Goal: Task Accomplishment & Management: Complete application form

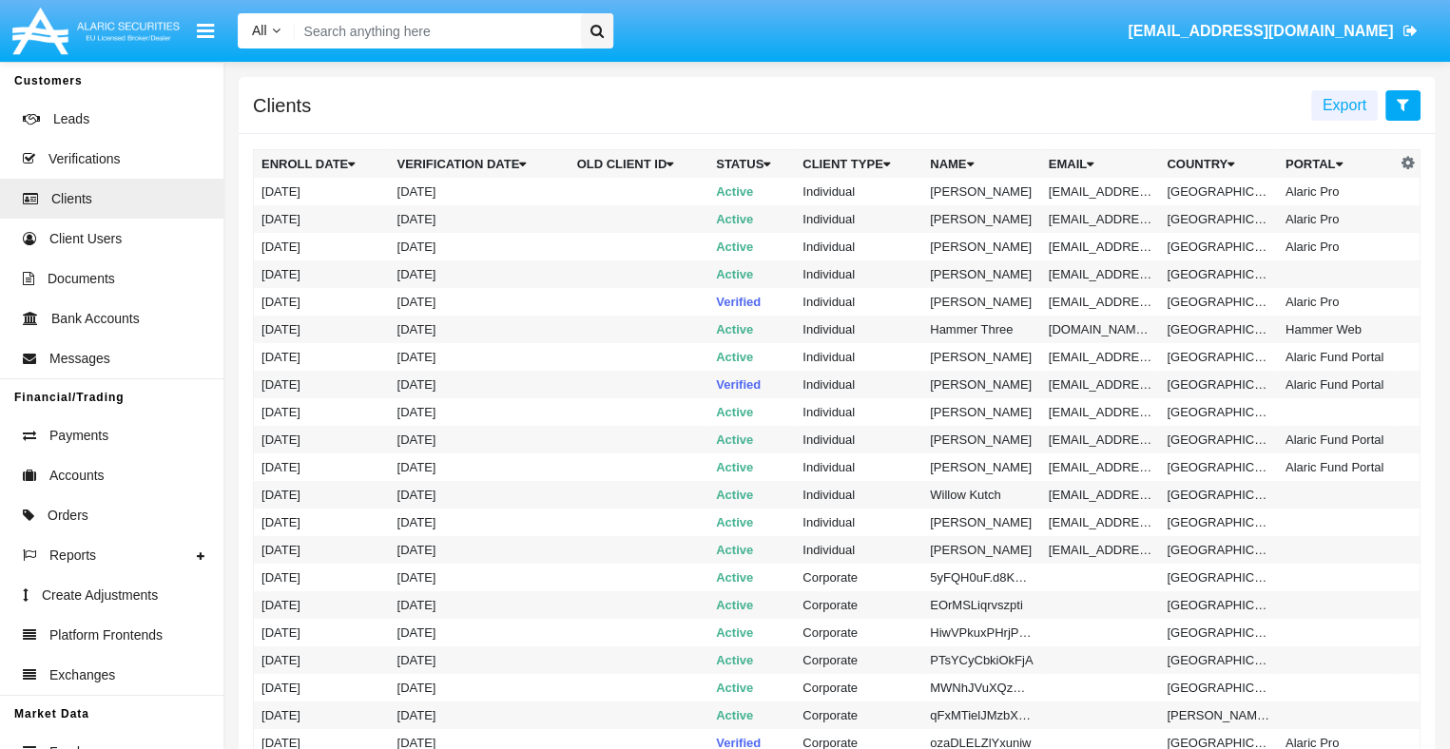
click at [1403, 106] on icon at bounding box center [1403, 104] width 12 height 15
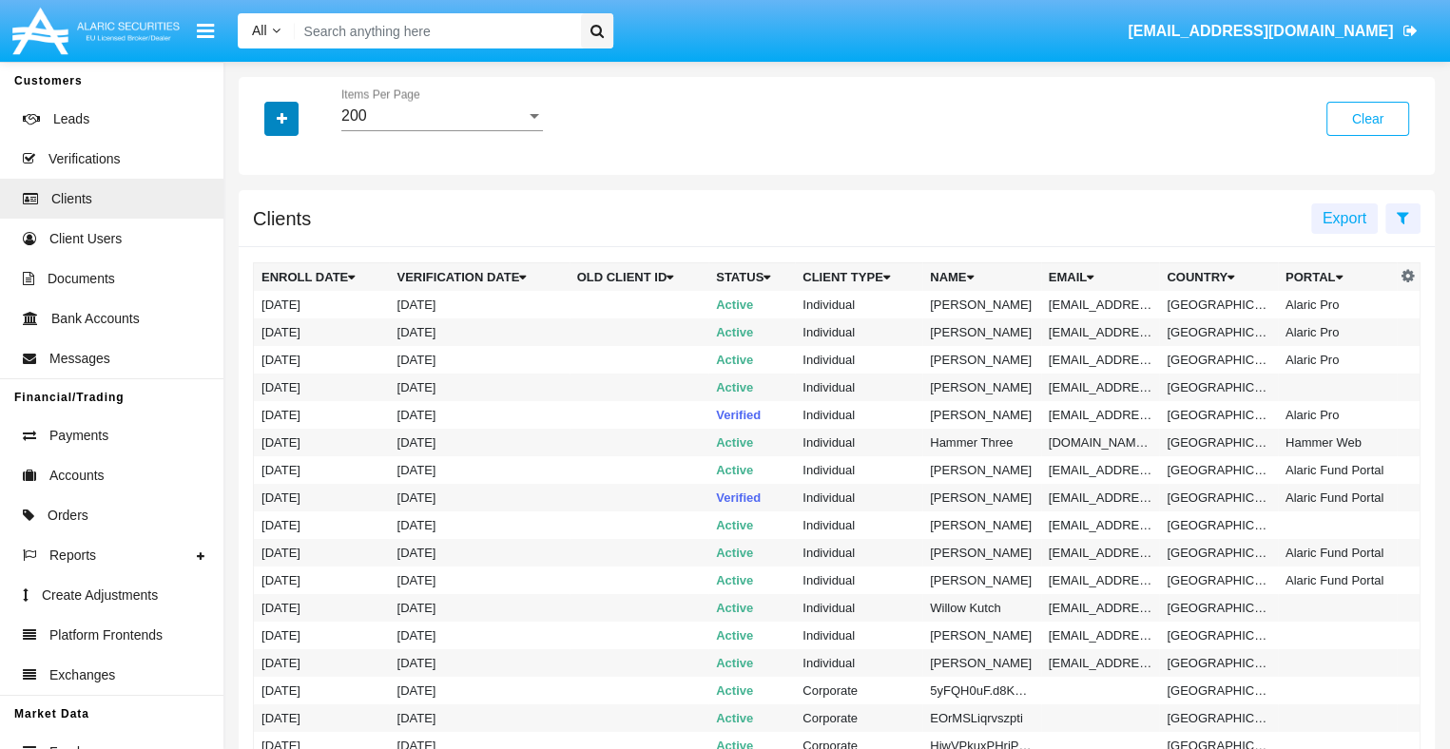
click at [281, 120] on icon "button" at bounding box center [282, 118] width 10 height 13
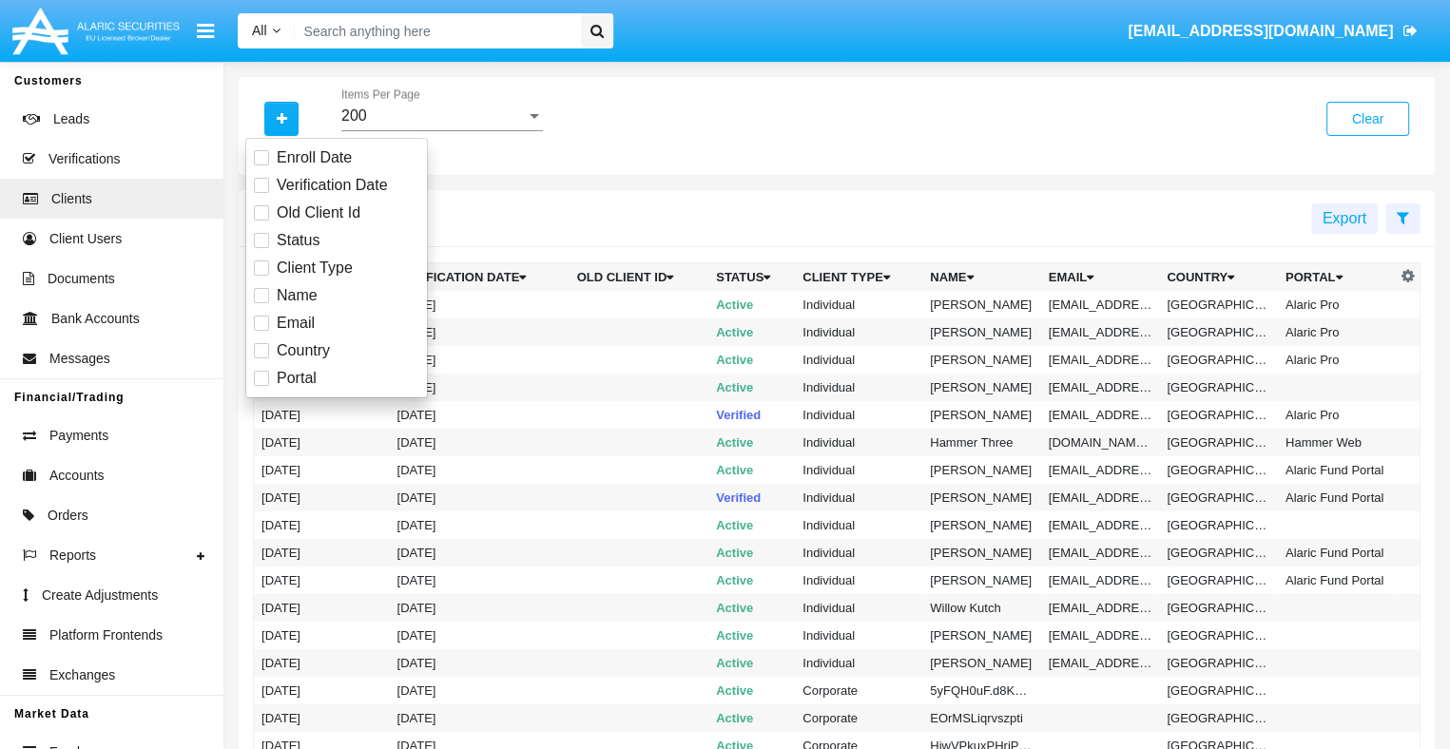
click at [294, 322] on span "Email" at bounding box center [296, 323] width 38 height 23
click at [262, 331] on input "Email" at bounding box center [261, 331] width 1 height 1
checkbox input "true"
click at [281, 120] on icon "button" at bounding box center [282, 118] width 10 height 13
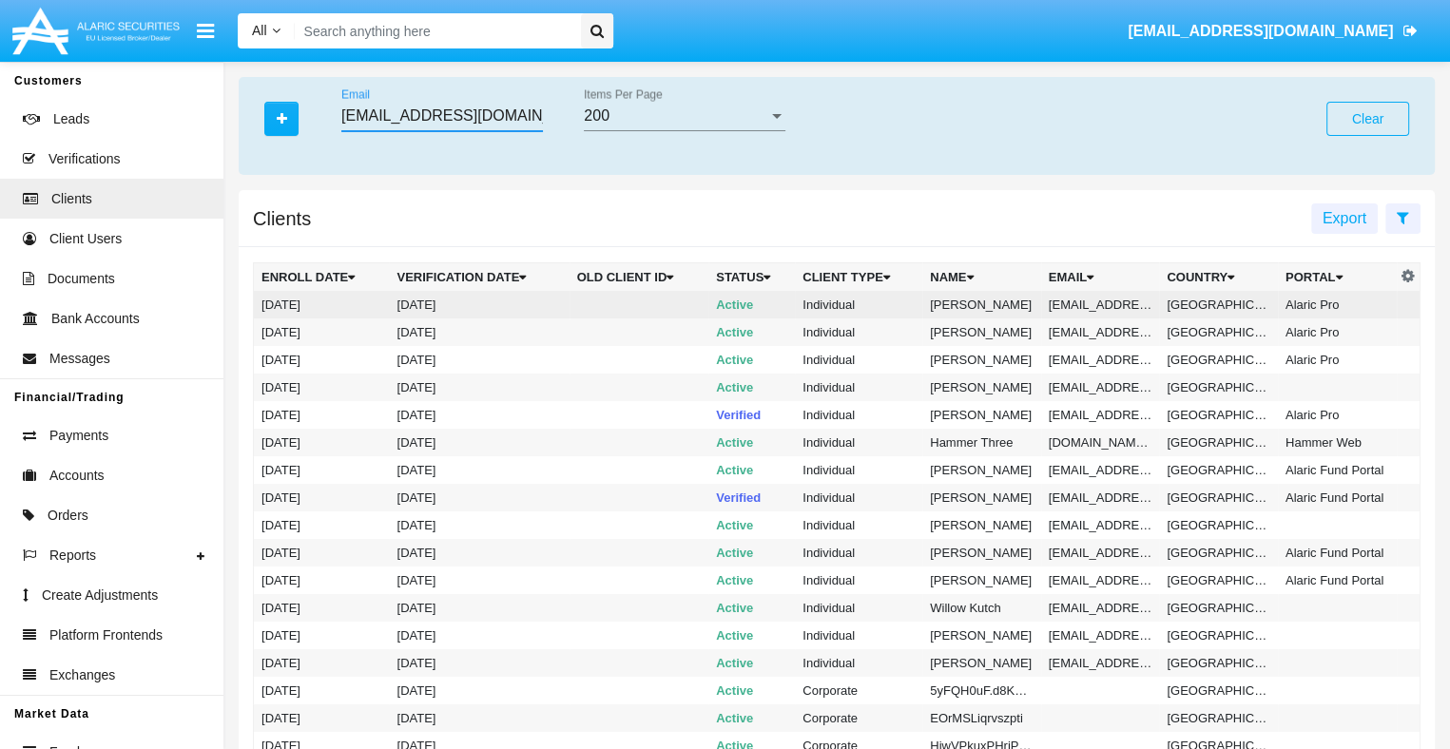
type input "[EMAIL_ADDRESS][DOMAIN_NAME]"
click at [1097, 304] on td "[EMAIL_ADDRESS][DOMAIN_NAME]" at bounding box center [1100, 305] width 119 height 28
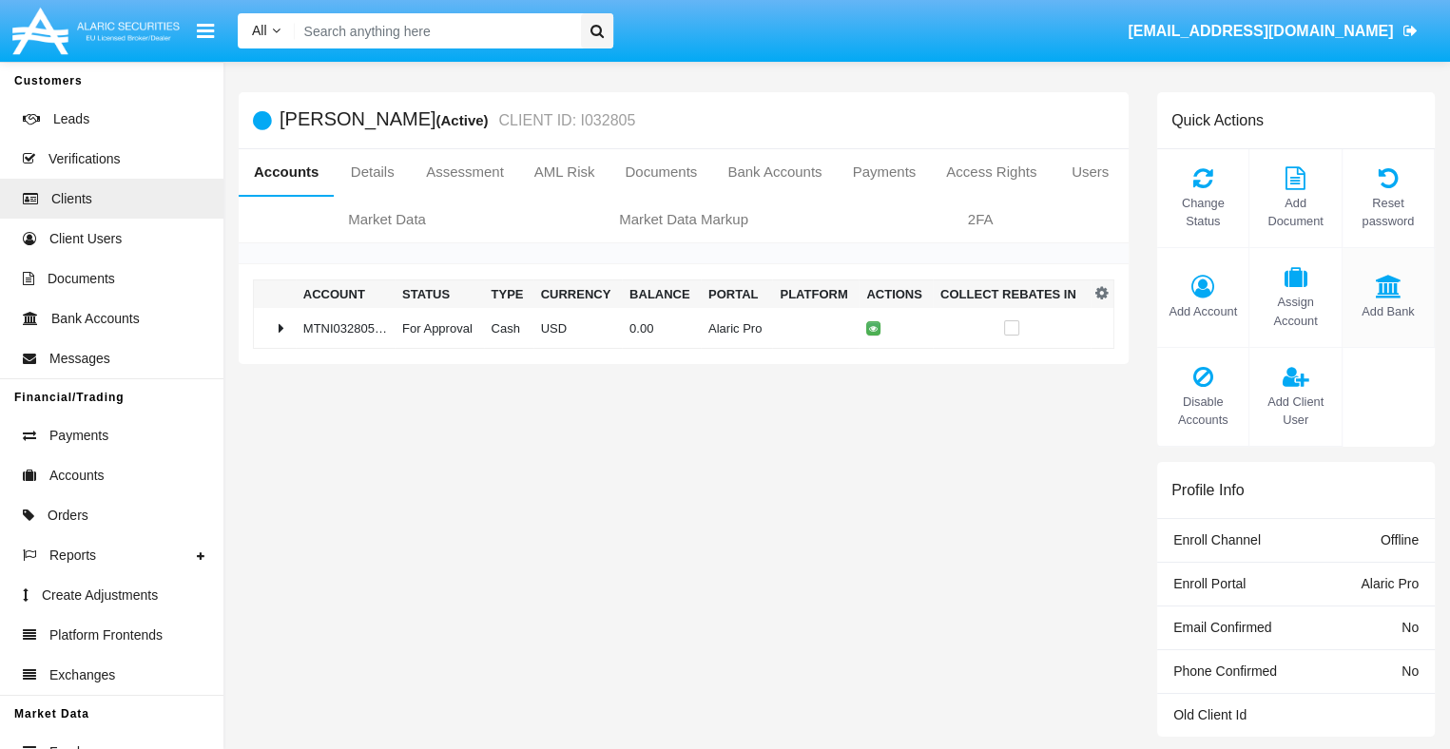
click at [1387, 311] on span "Add Bank" at bounding box center [1388, 311] width 72 height 18
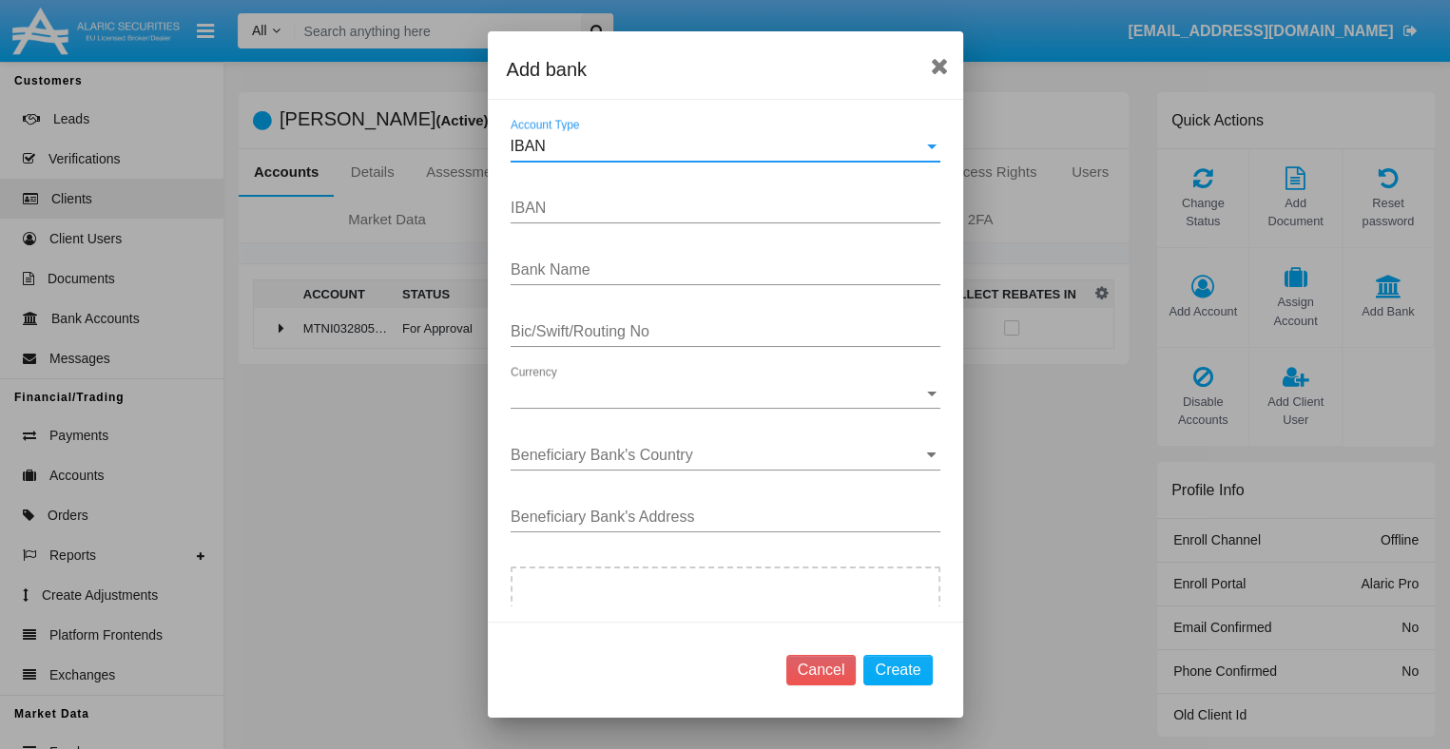
click at [717, 146] on div "IBAN" at bounding box center [717, 146] width 413 height 17
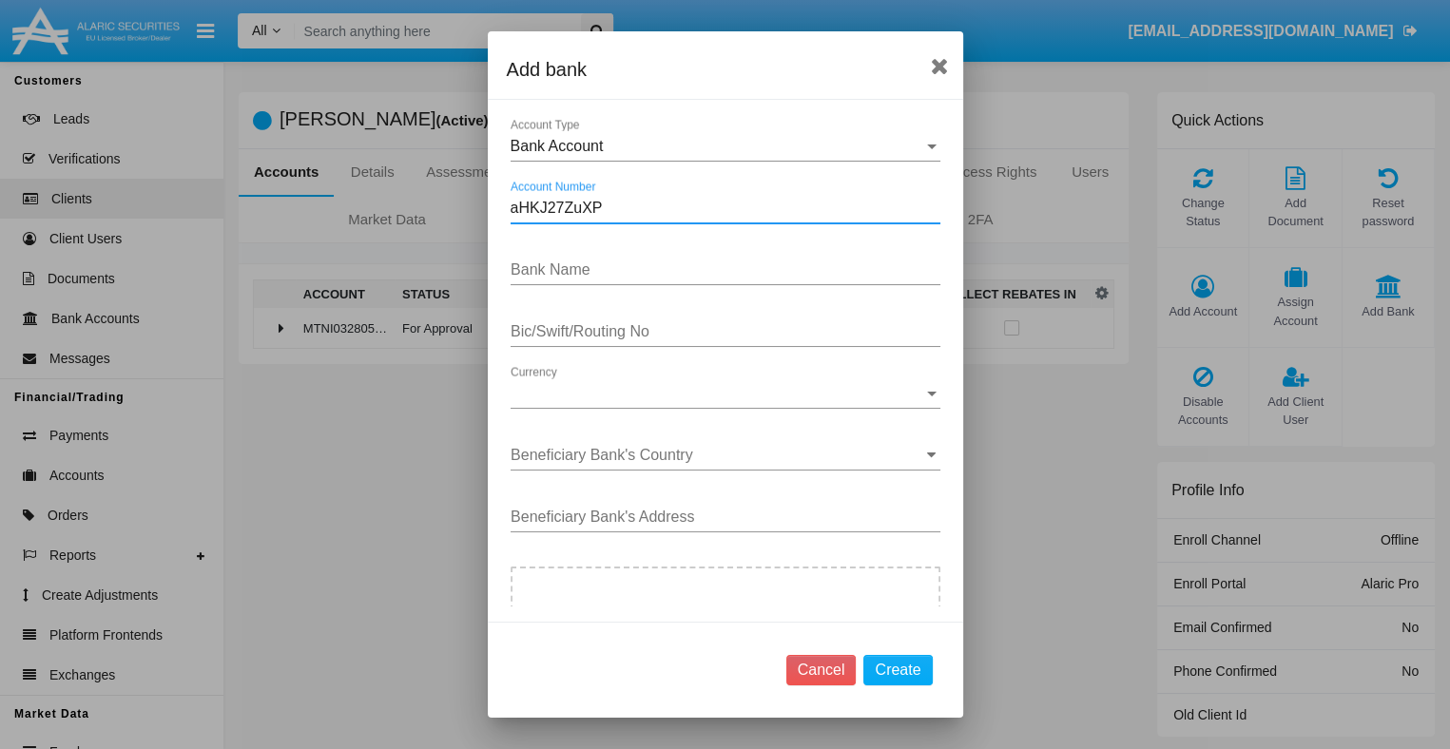
type input "aHKJ27ZuXP"
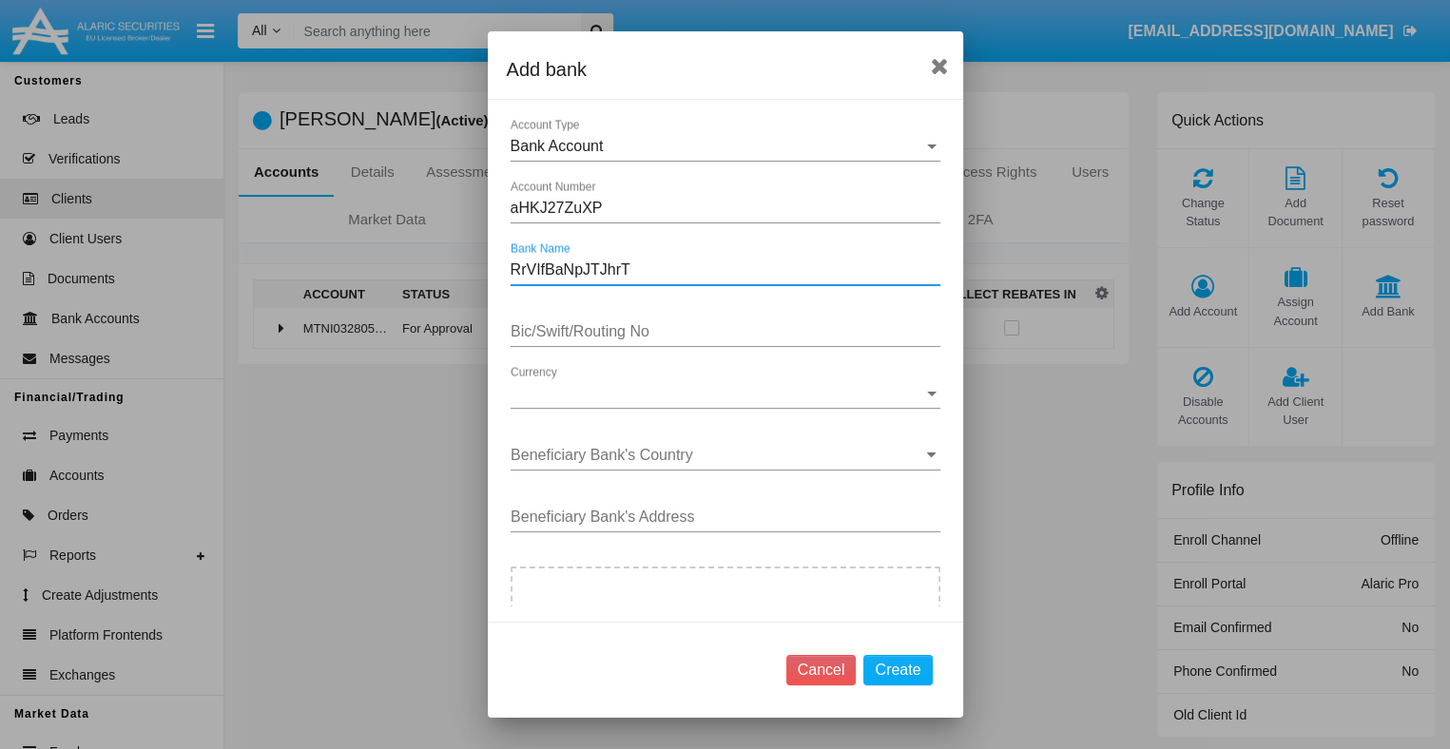
type input "RrVIfBaNpJTJhrT"
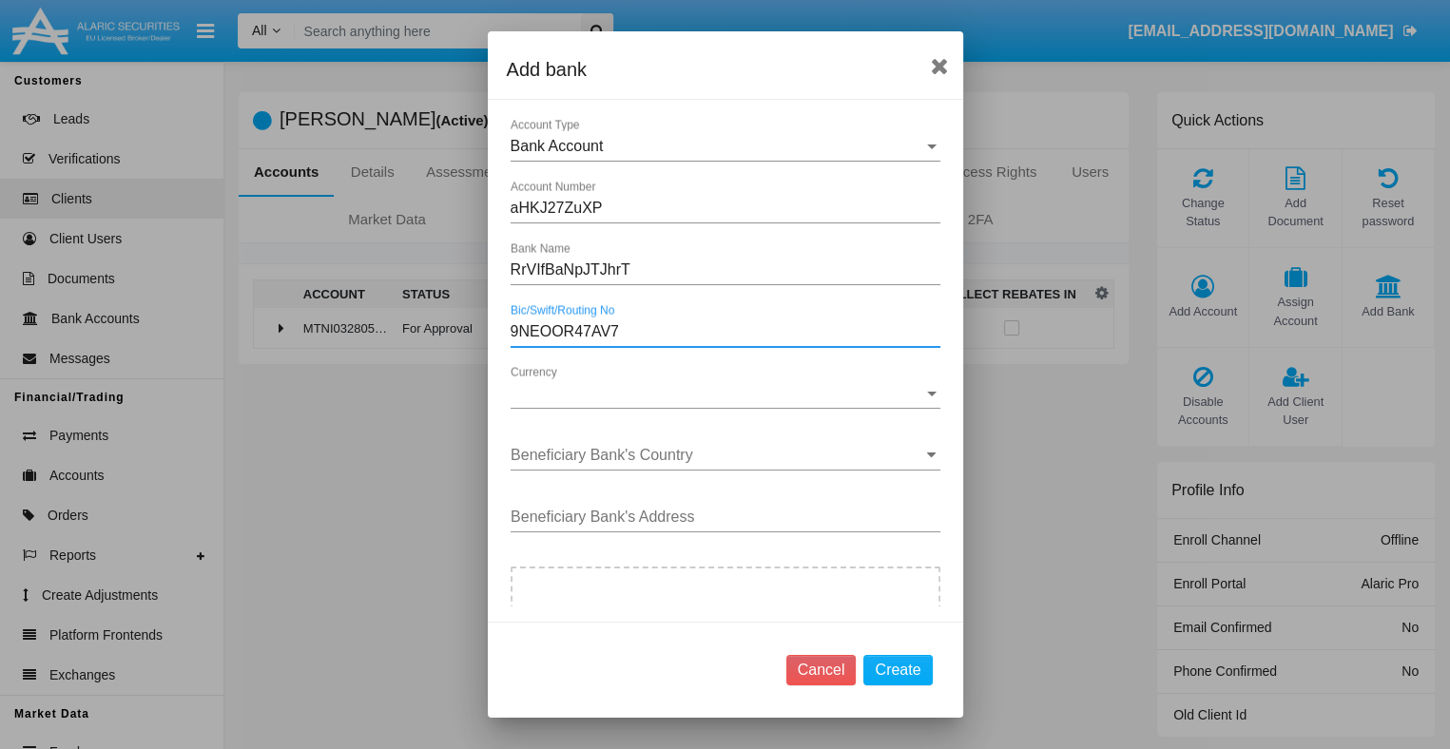
type input "9NEOOR47AV7"
click at [717, 393] on span "Currency" at bounding box center [717, 393] width 413 height 17
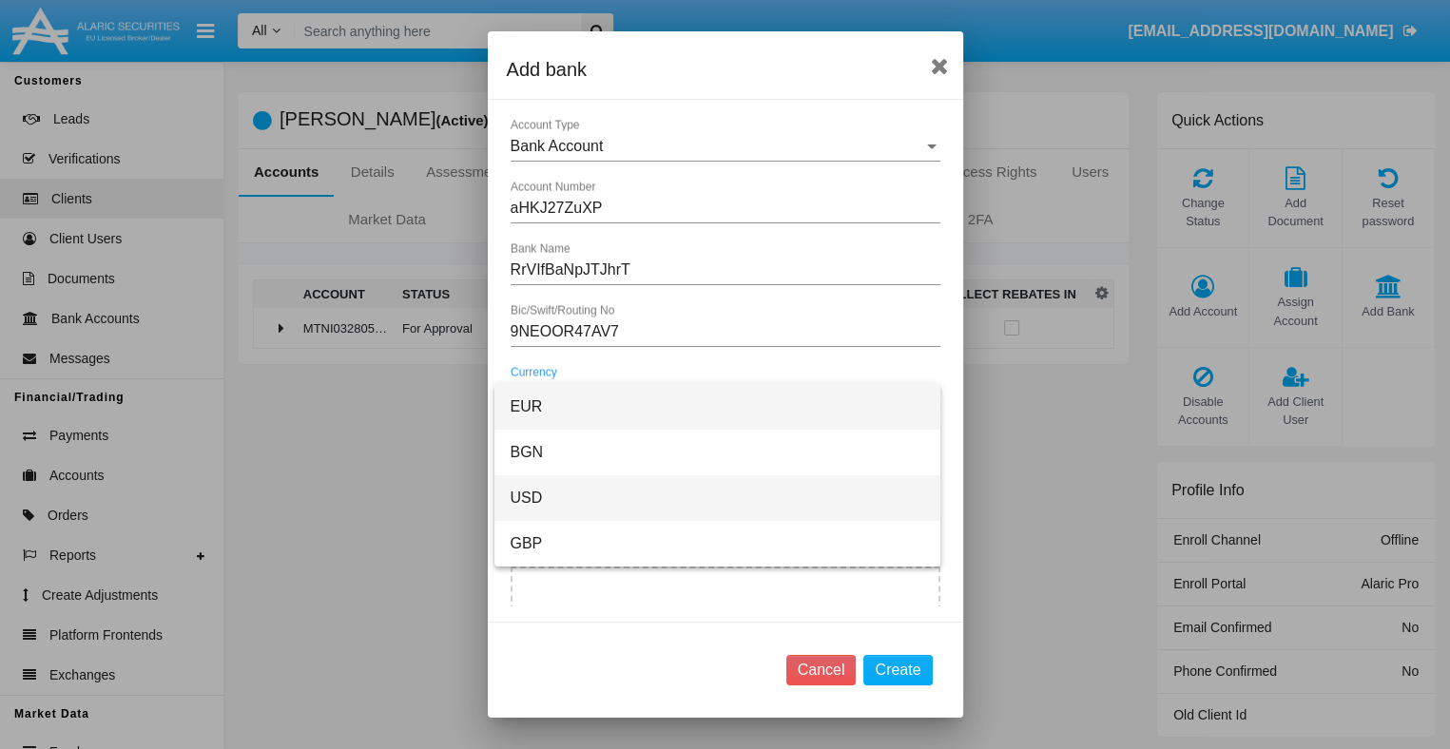
click at [717, 498] on span "USD" at bounding box center [718, 498] width 416 height 46
click at [717, 455] on input "Beneficiary Bank's Country" at bounding box center [726, 455] width 430 height 17
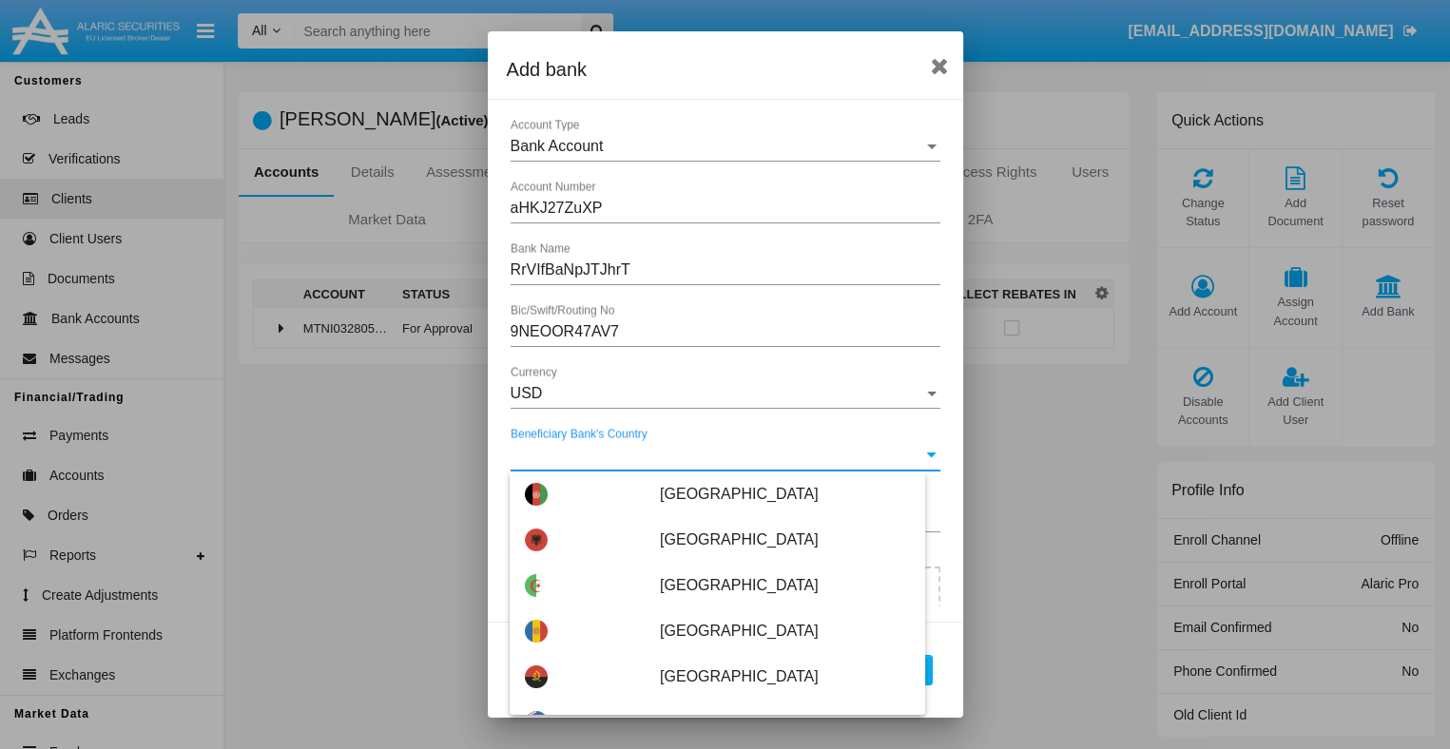
type input "[GEOGRAPHIC_DATA]"
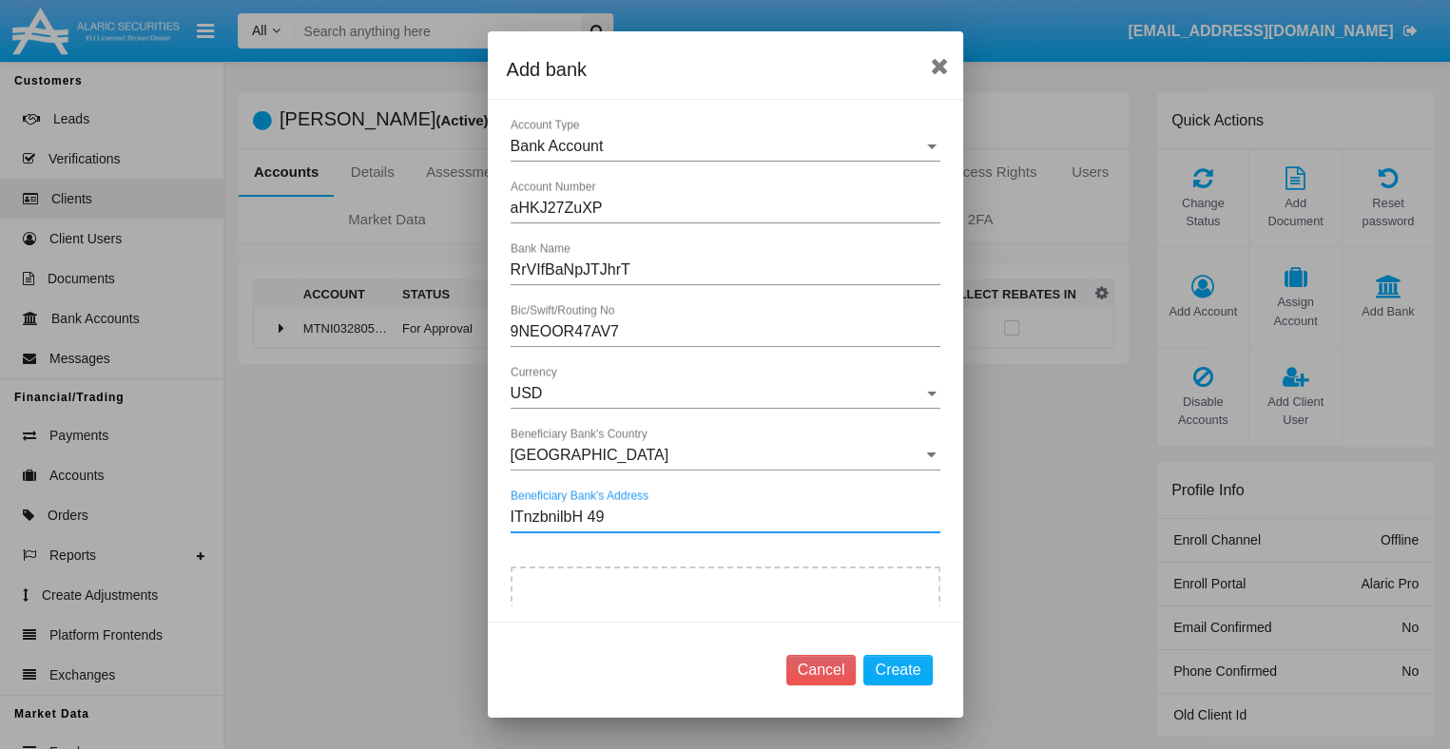
type input "ITnzbnilbH 493"
type input "C:\fakepath\bank-statement.png"
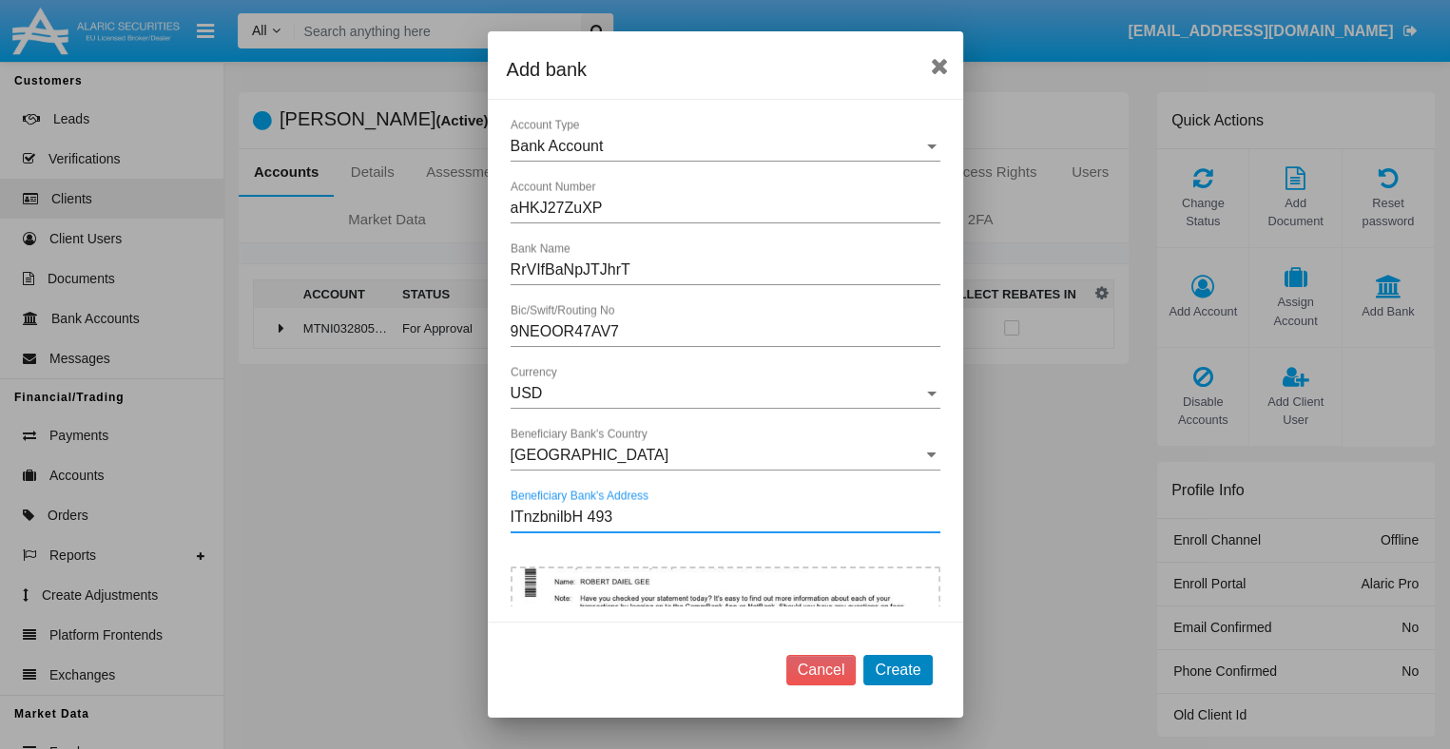
click at [899, 669] on button "Create" at bounding box center [897, 670] width 68 height 30
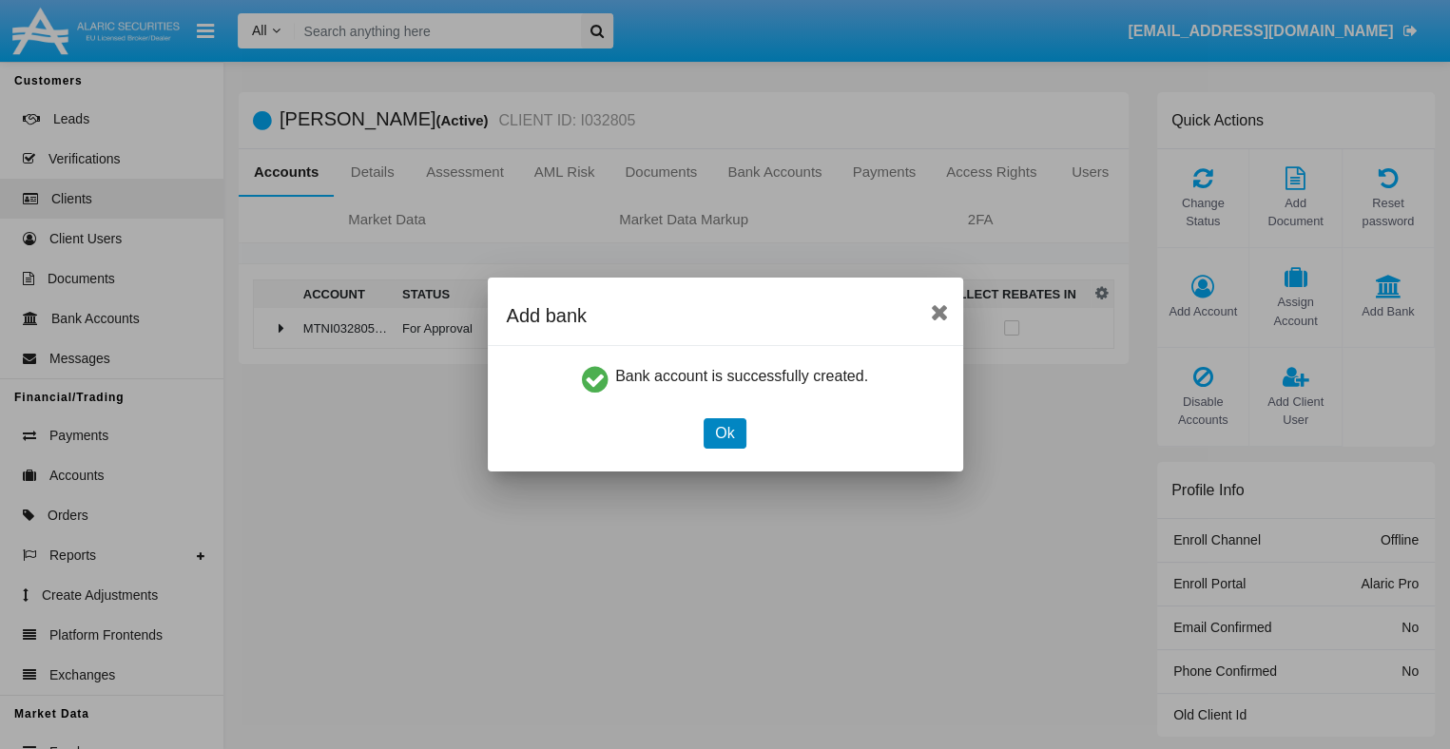
click at [725, 433] on button "Ok" at bounding box center [725, 433] width 42 height 30
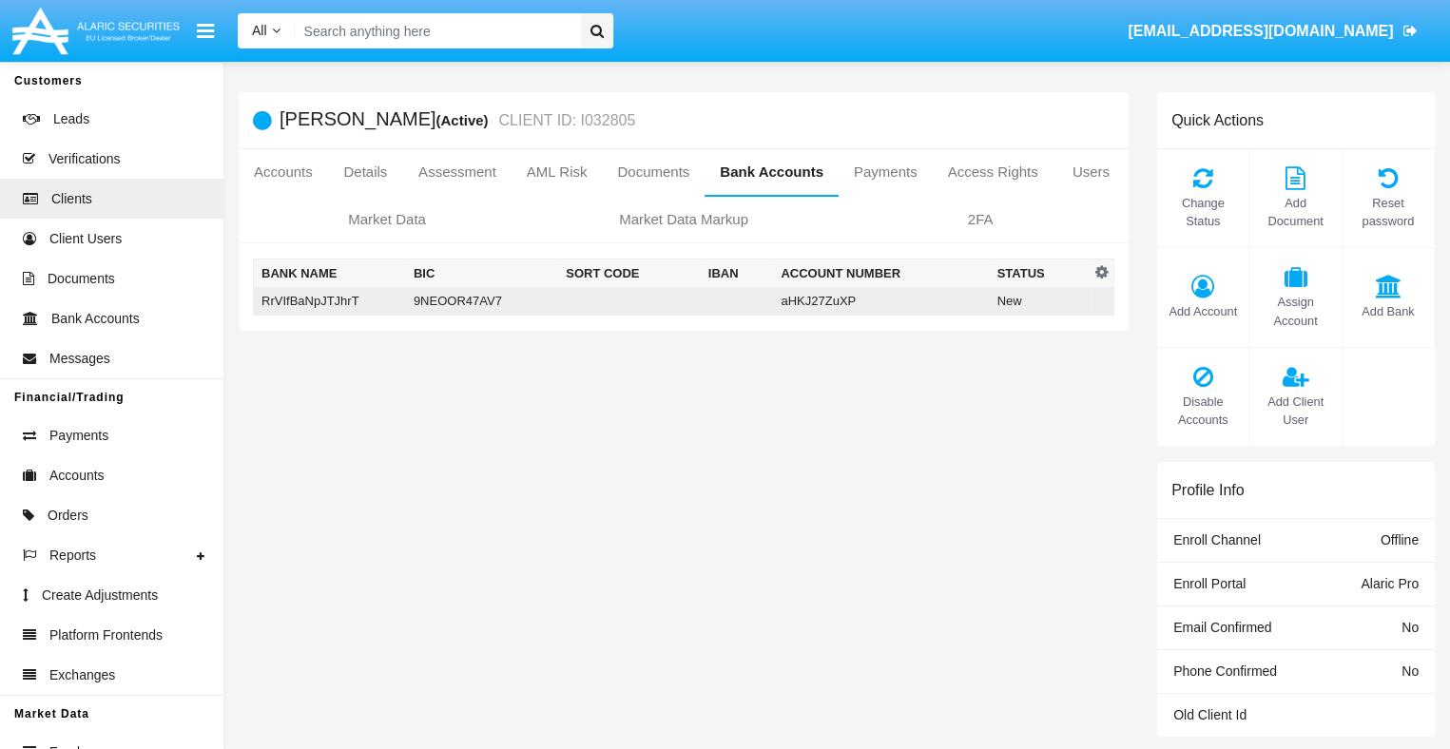
click at [331, 300] on td "RrVIfBaNpJTJhrT" at bounding box center [330, 301] width 152 height 29
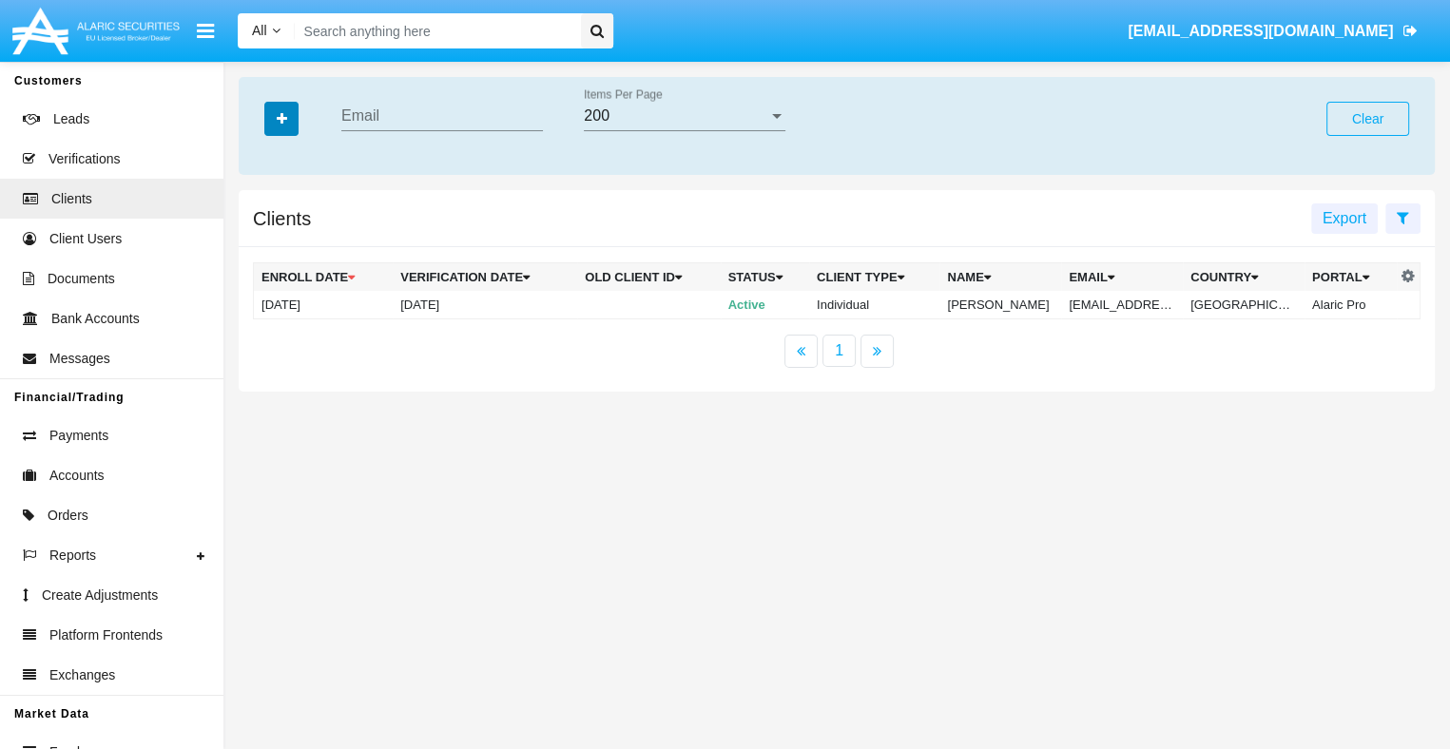
click at [281, 120] on icon "button" at bounding box center [282, 118] width 10 height 13
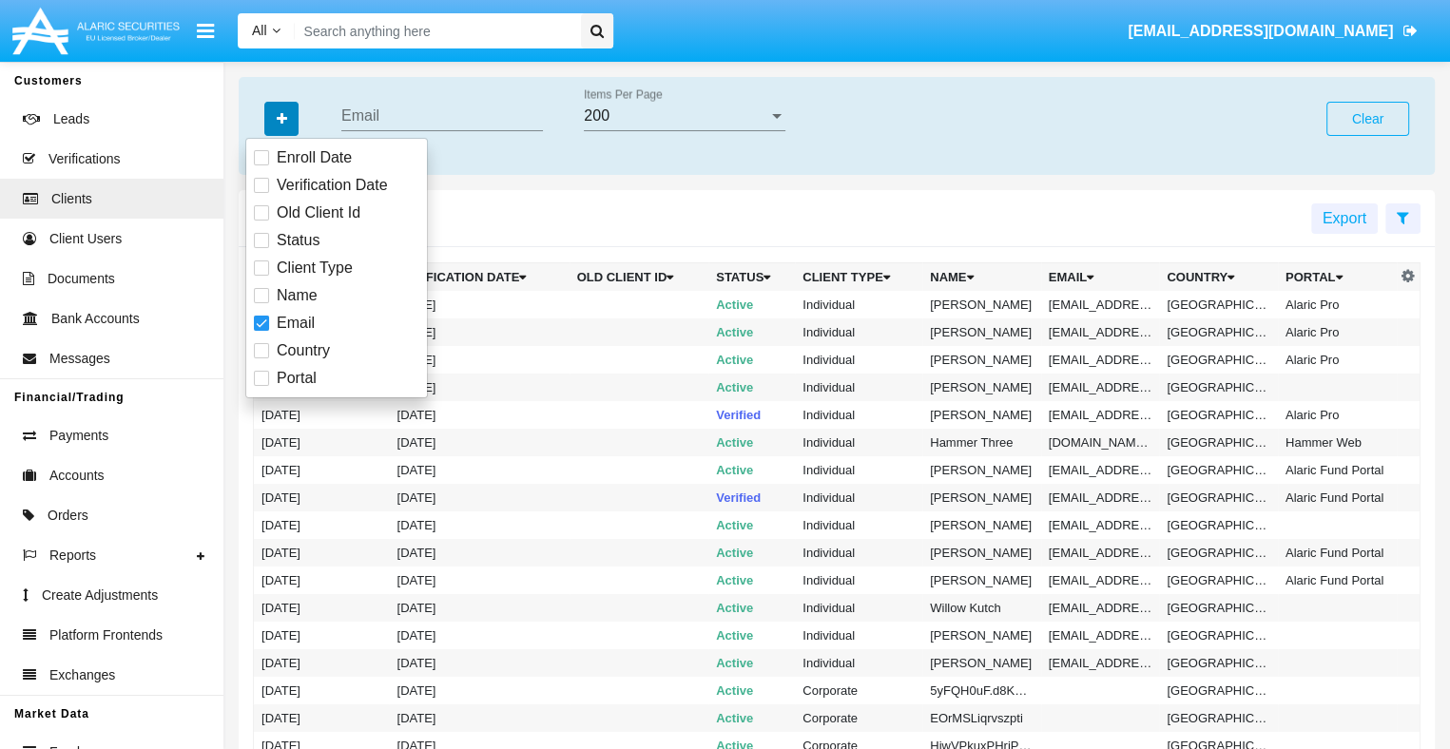
click at [281, 120] on icon "button" at bounding box center [282, 118] width 10 height 13
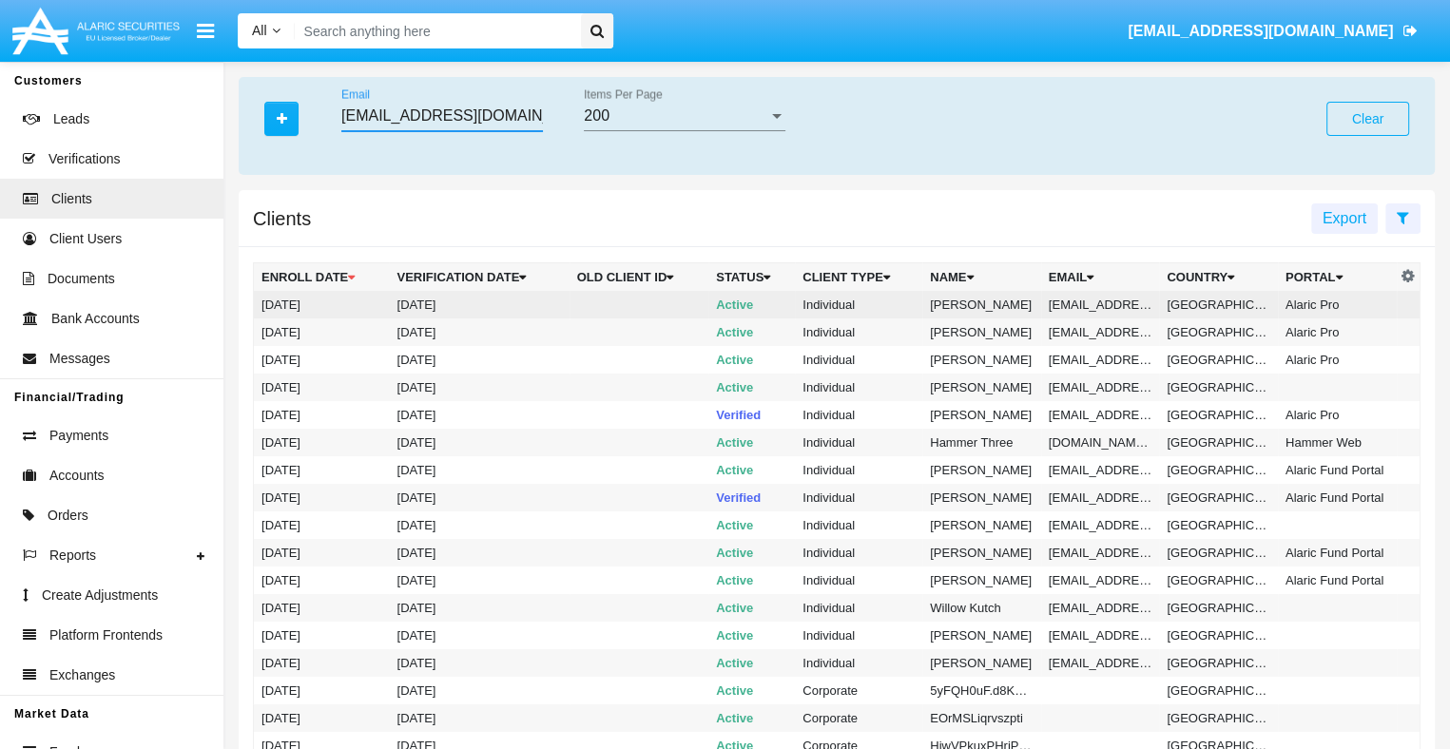
type input "[EMAIL_ADDRESS][DOMAIN_NAME]"
click at [1097, 304] on td "[EMAIL_ADDRESS][DOMAIN_NAME]" at bounding box center [1100, 305] width 119 height 28
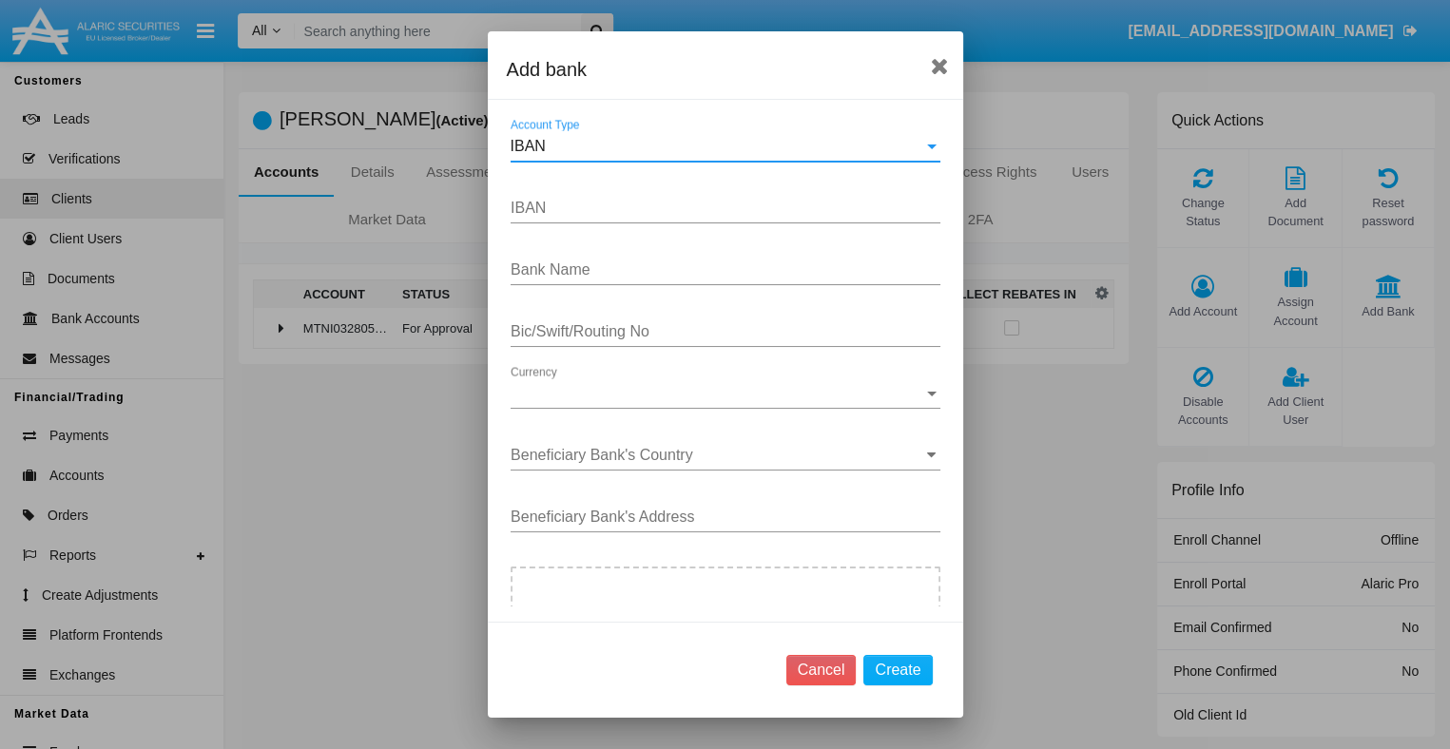
click at [717, 146] on div "IBAN" at bounding box center [717, 146] width 413 height 17
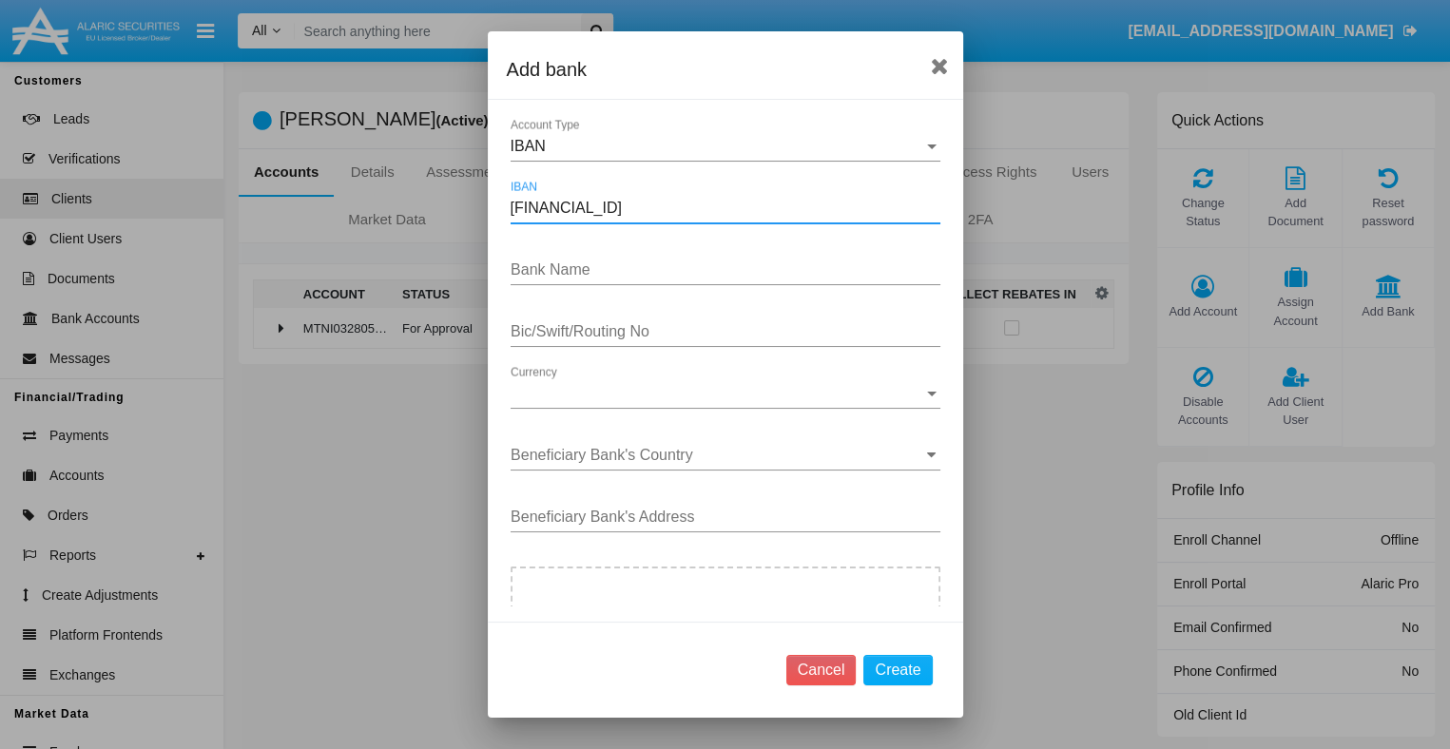
type input "[FINANCIAL_ID]"
type input "uMqkFBsfJtyXnfZ"
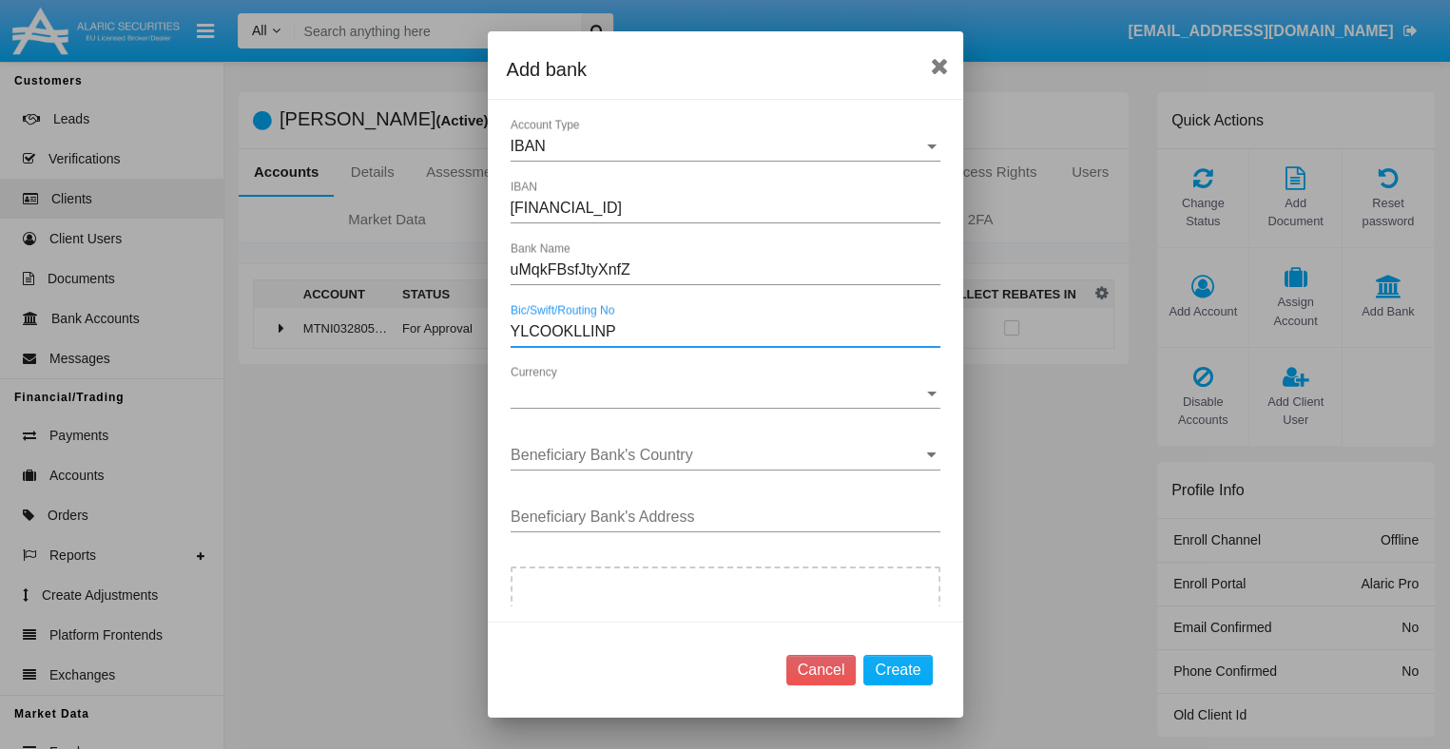
type input "YLCOOKLLINP"
click at [717, 393] on span "Currency" at bounding box center [717, 393] width 413 height 17
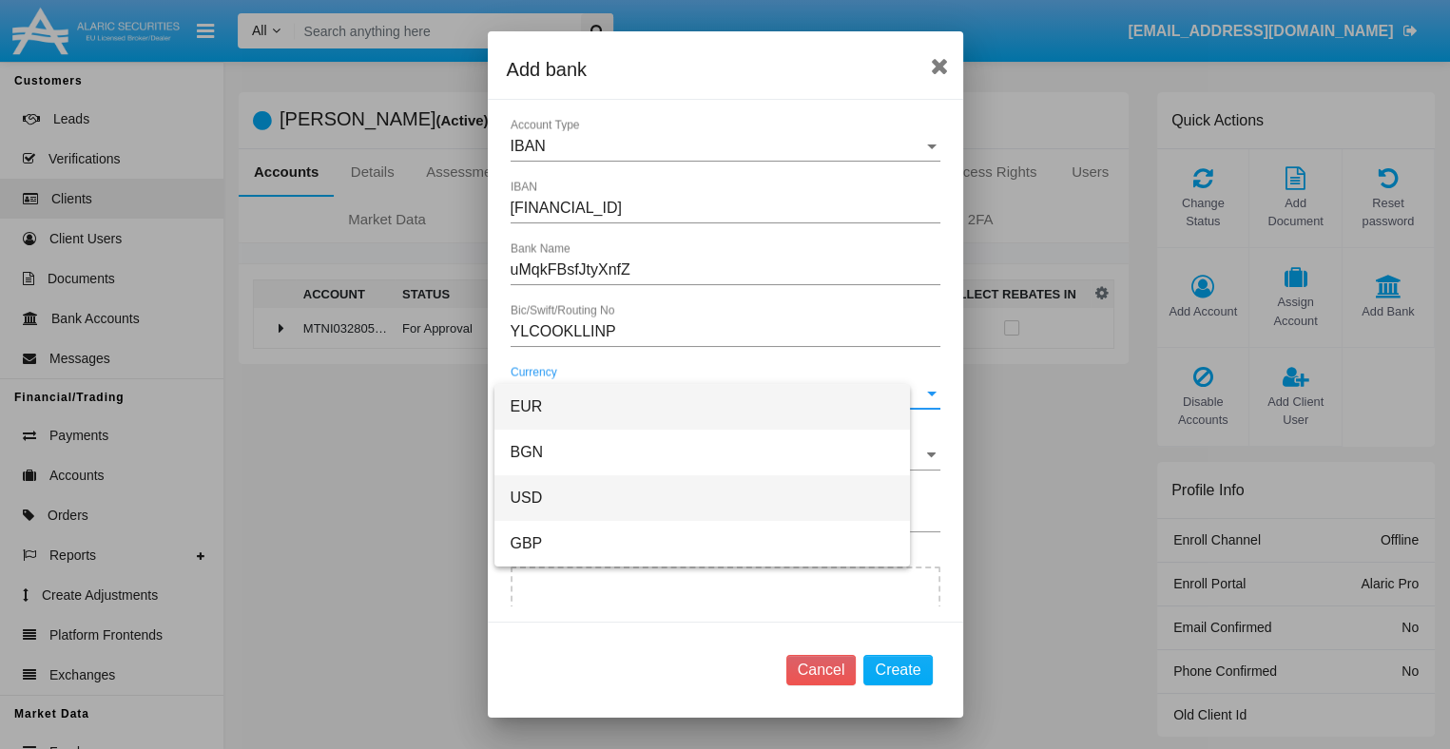
click at [717, 498] on span "USD" at bounding box center [702, 498] width 385 height 46
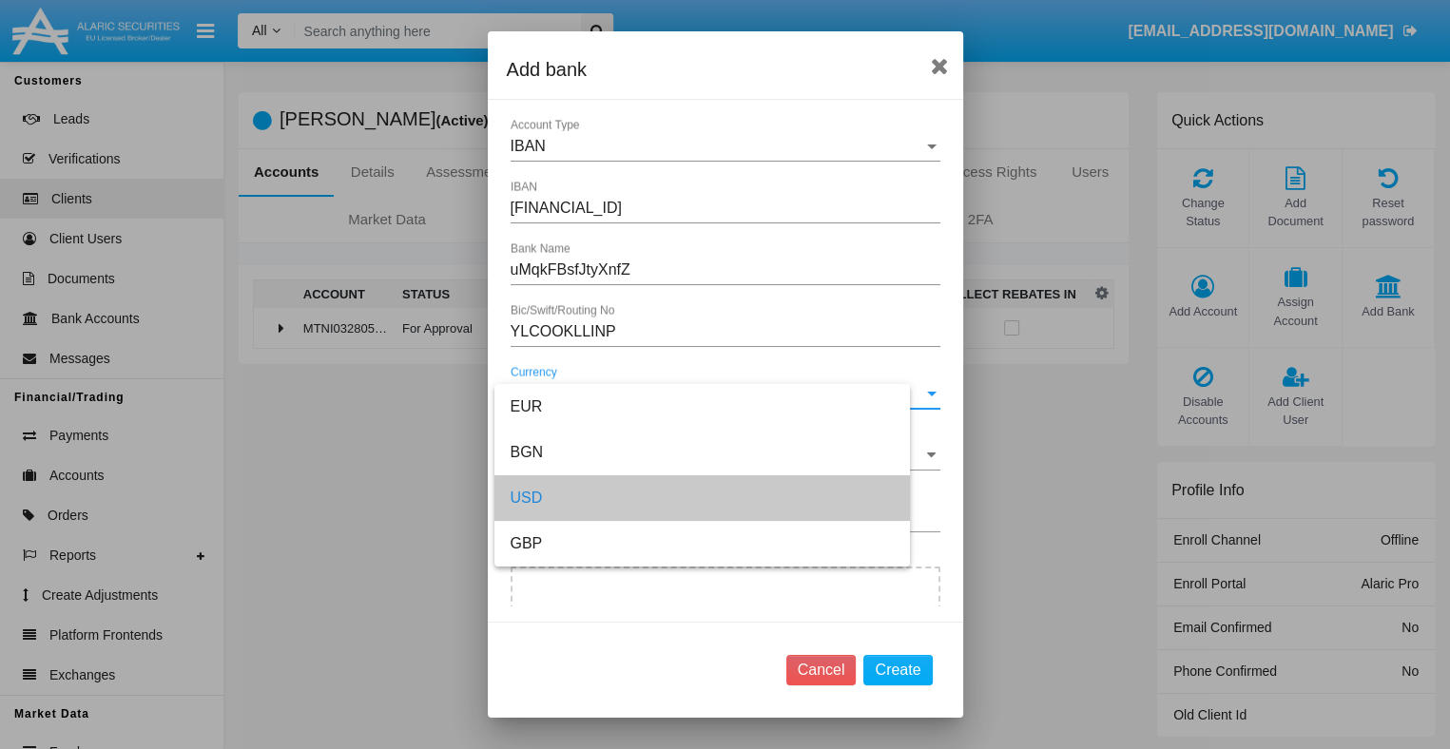
click at [717, 455] on input "Beneficiary Bank's Country" at bounding box center [726, 455] width 430 height 17
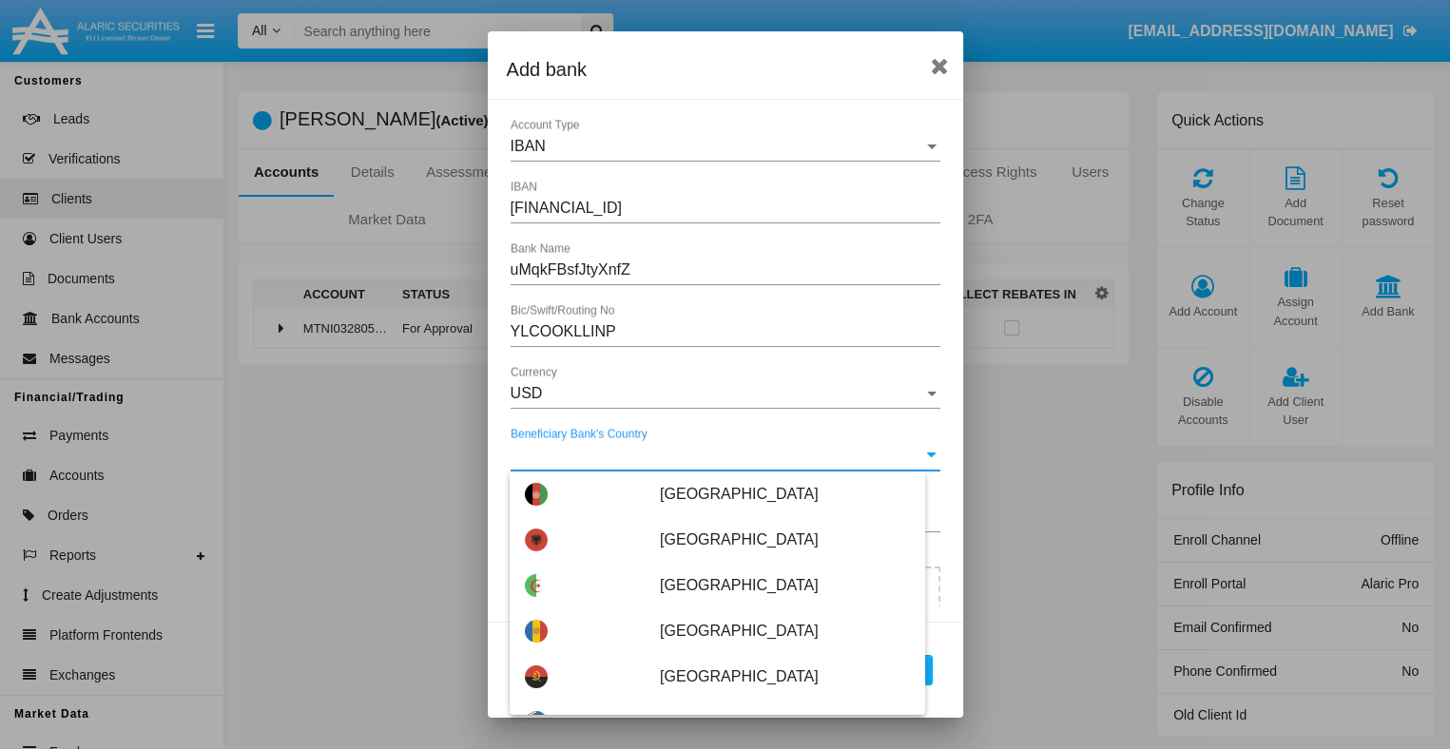
type input "Mali"
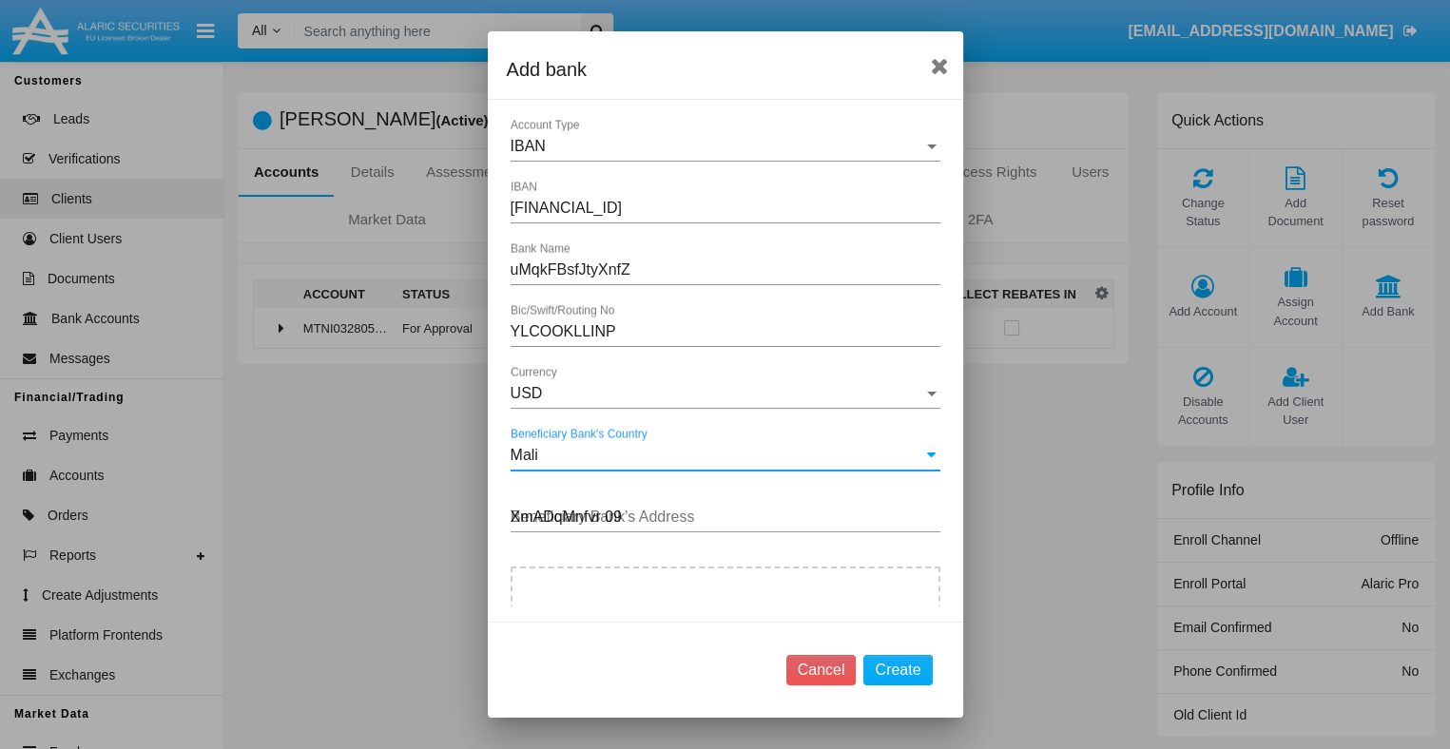
type input "XmADqMnfvr 090"
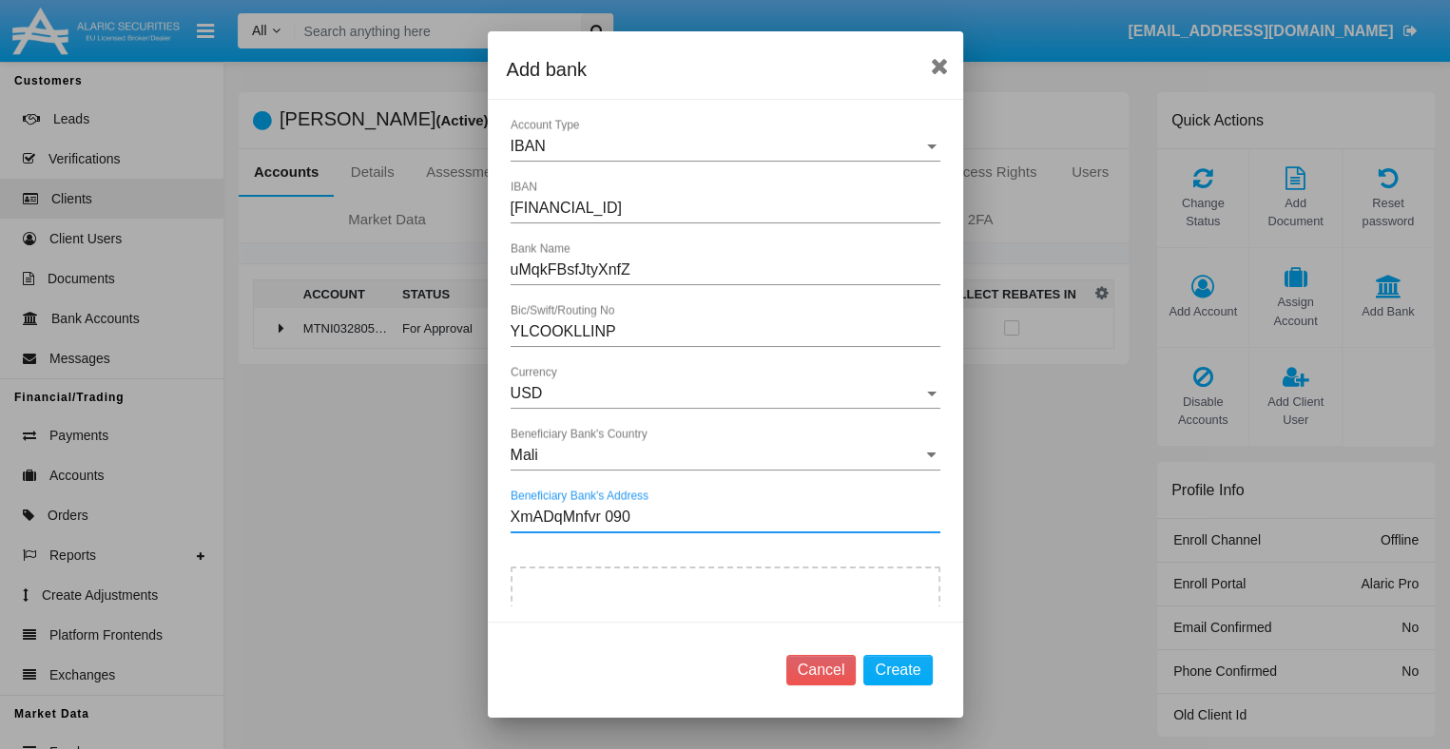
type input "C:\fakepath\bank-statement.png"
click at [899, 669] on button "Create" at bounding box center [897, 670] width 68 height 30
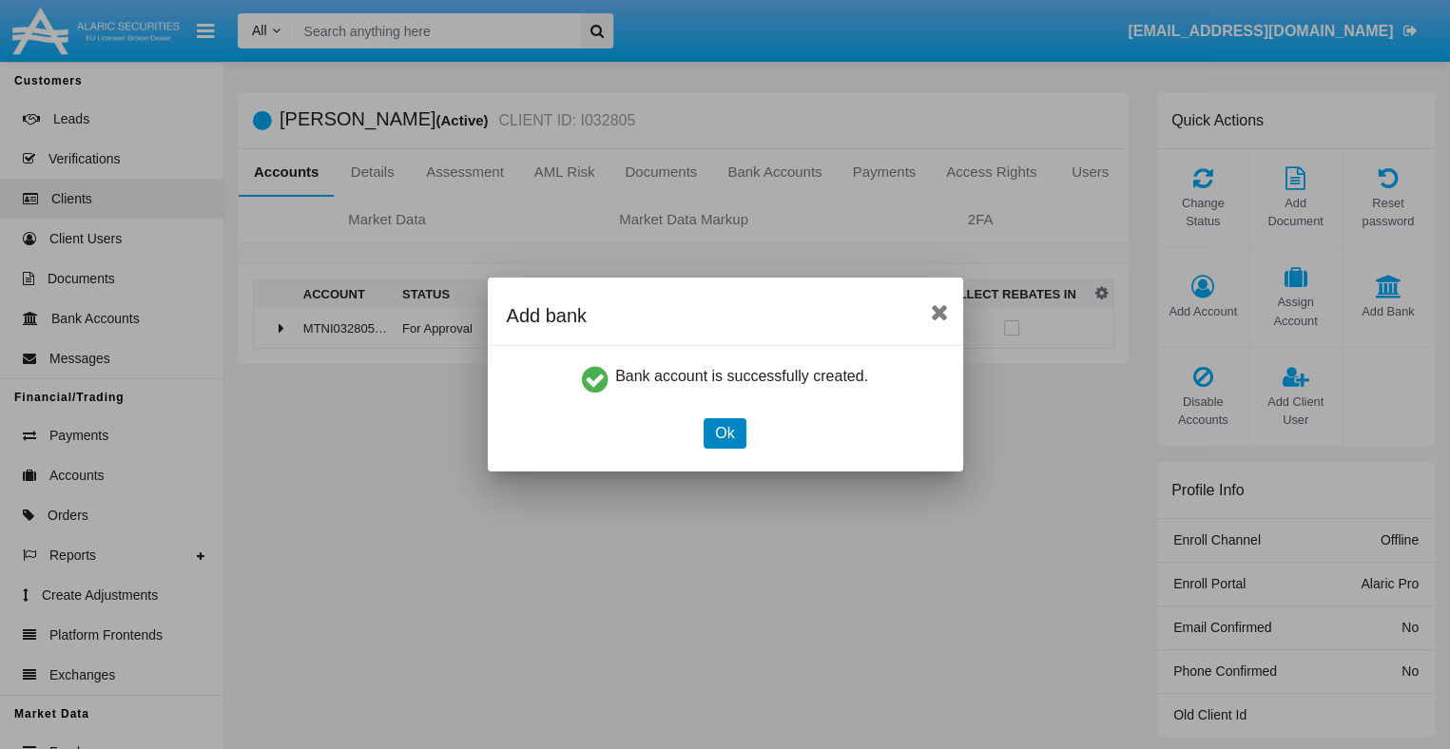
click at [725, 433] on button "Ok" at bounding box center [725, 433] width 42 height 30
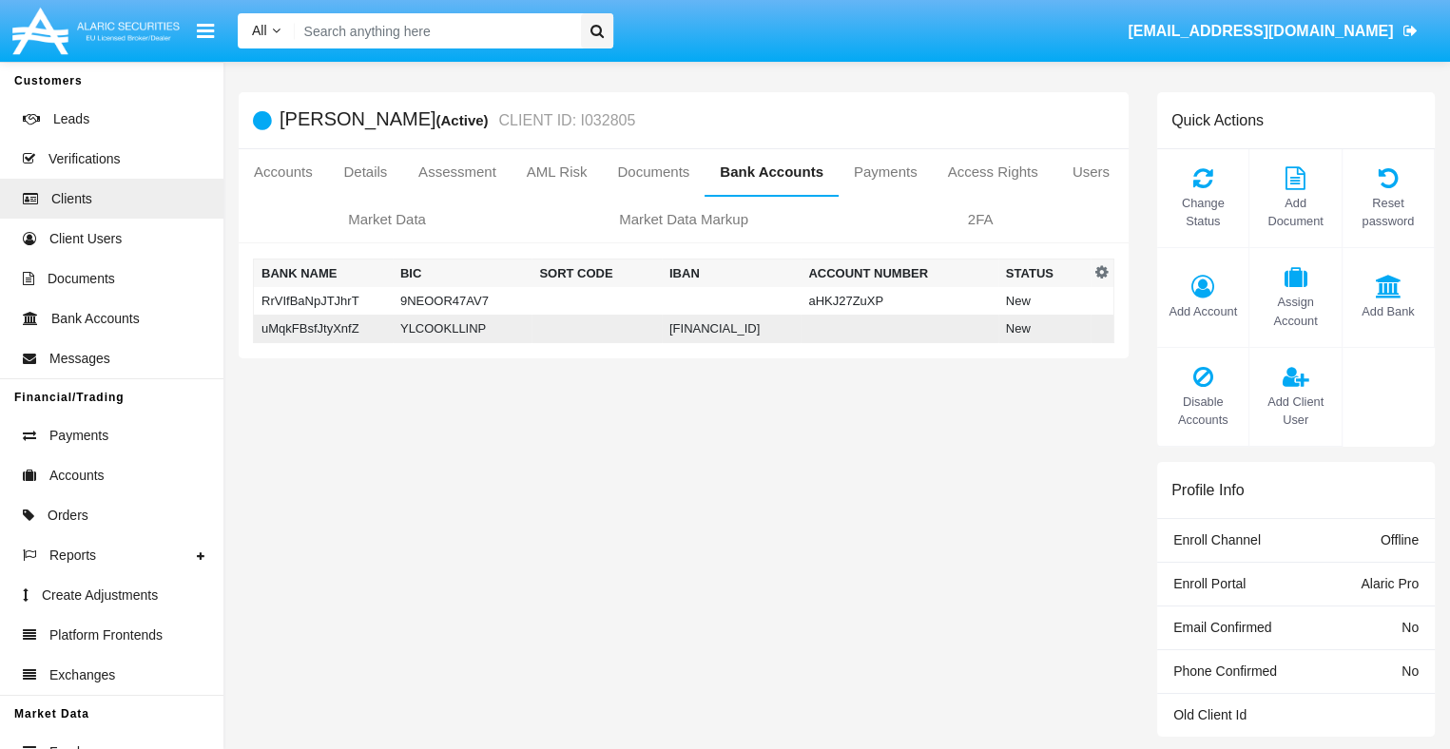
click at [324, 328] on td "uMqkFBsfJtyXnfZ" at bounding box center [323, 329] width 139 height 29
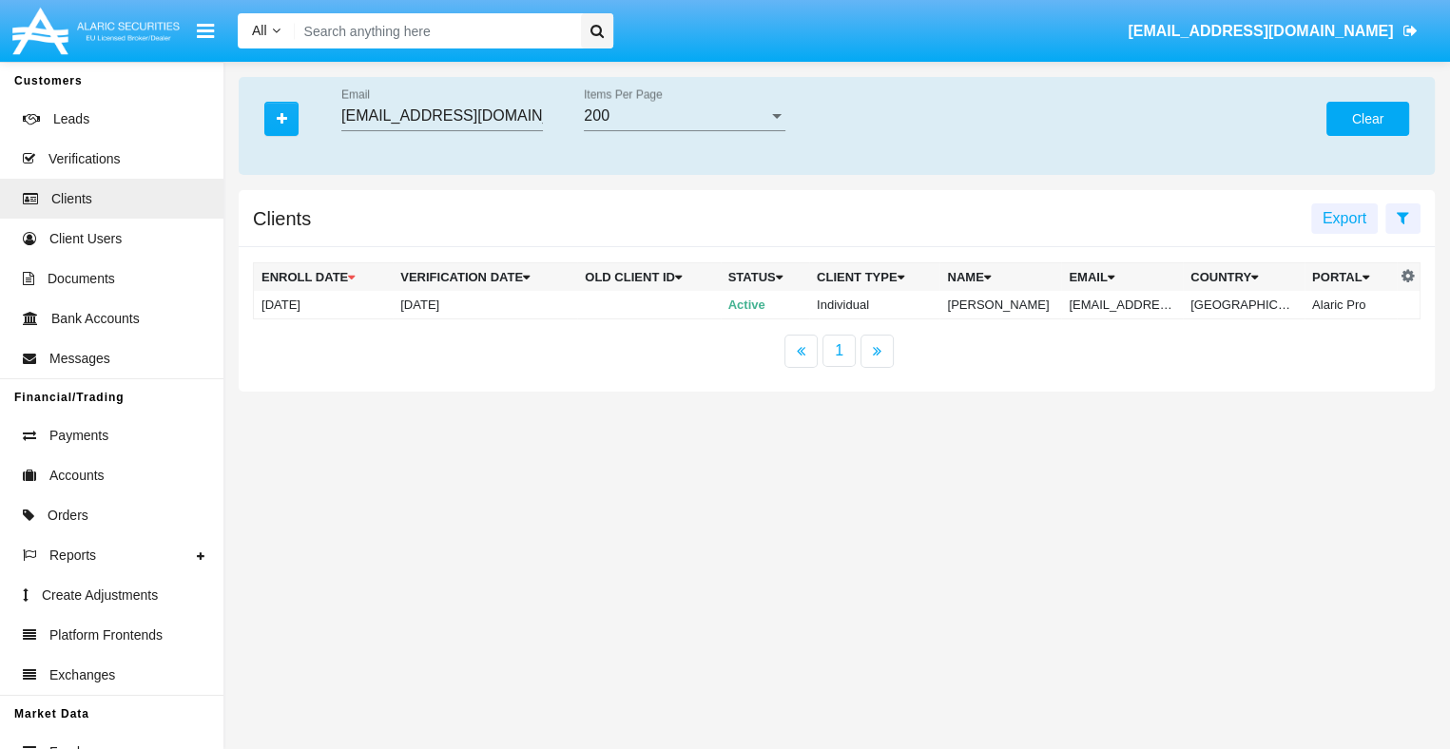
click at [1367, 119] on button "Clear" at bounding box center [1368, 119] width 83 height 34
click at [281, 120] on icon "button" at bounding box center [282, 118] width 10 height 13
